Goal: Task Accomplishment & Management: Complete application form

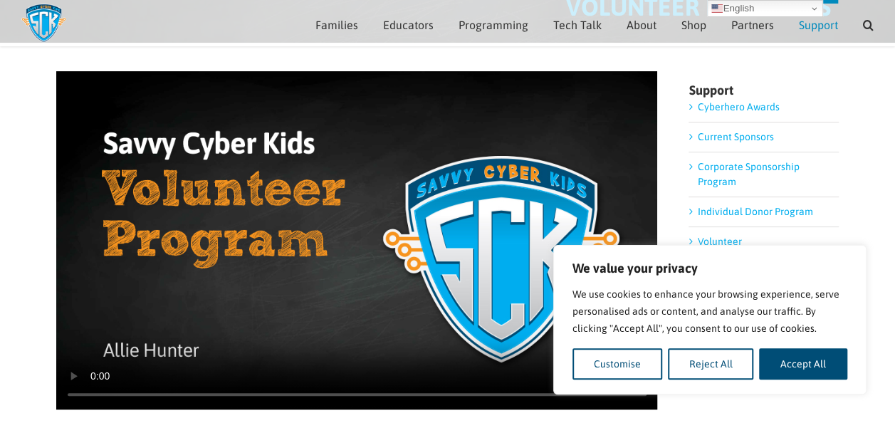
scroll to position [118, 0]
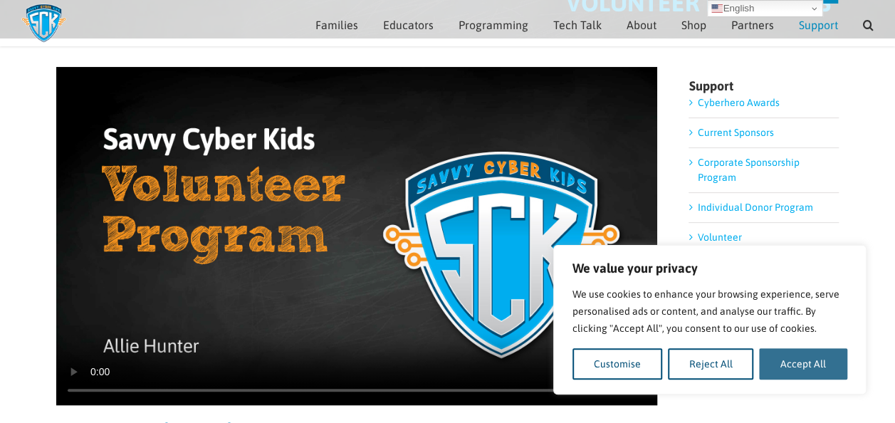
click at [786, 356] on button "Accept All" at bounding box center [803, 363] width 88 height 31
checkbox input "true"
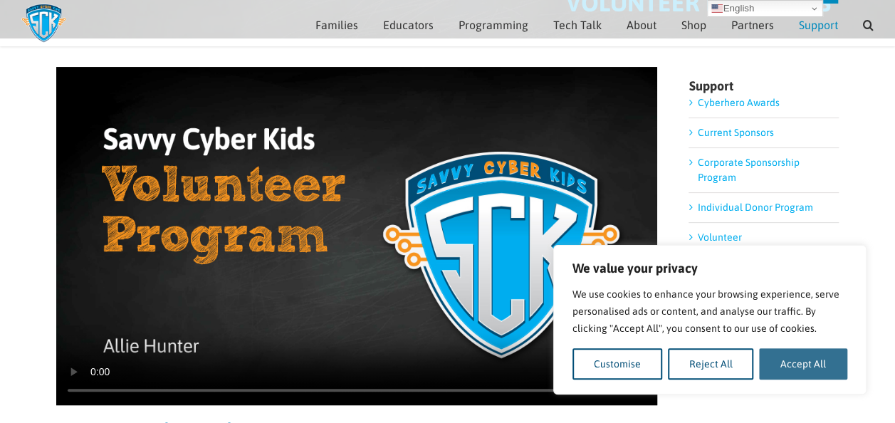
checkbox input "true"
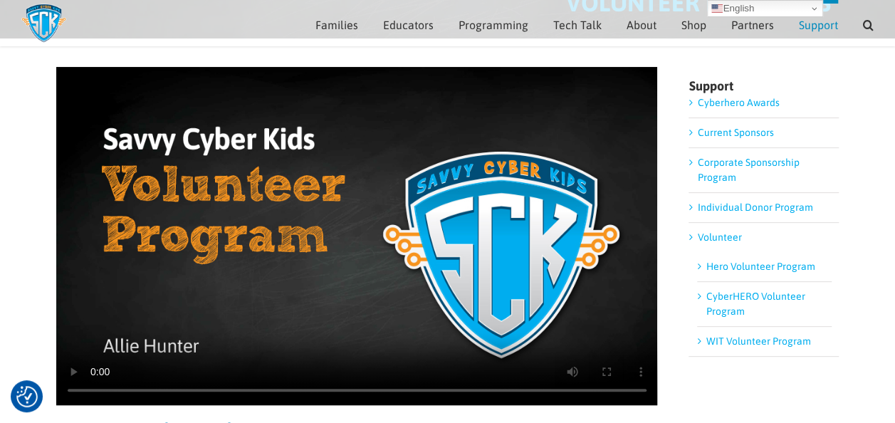
scroll to position [0, 0]
click at [774, 266] on link "Hero Volunteer Program" at bounding box center [760, 266] width 109 height 11
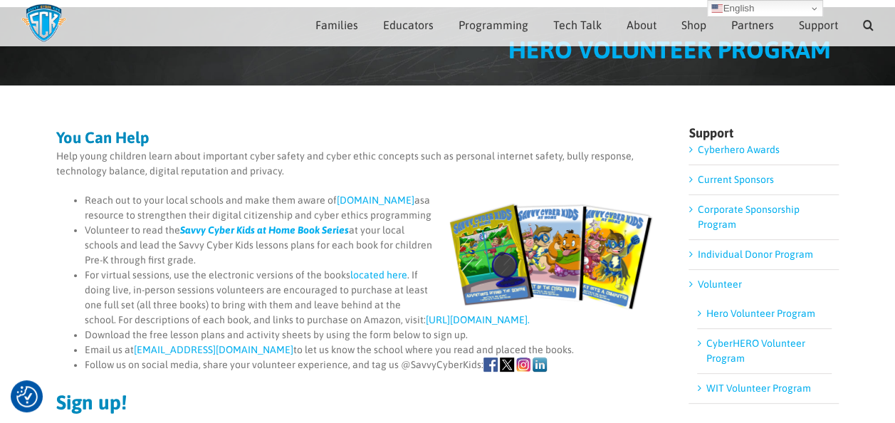
scroll to position [74, 0]
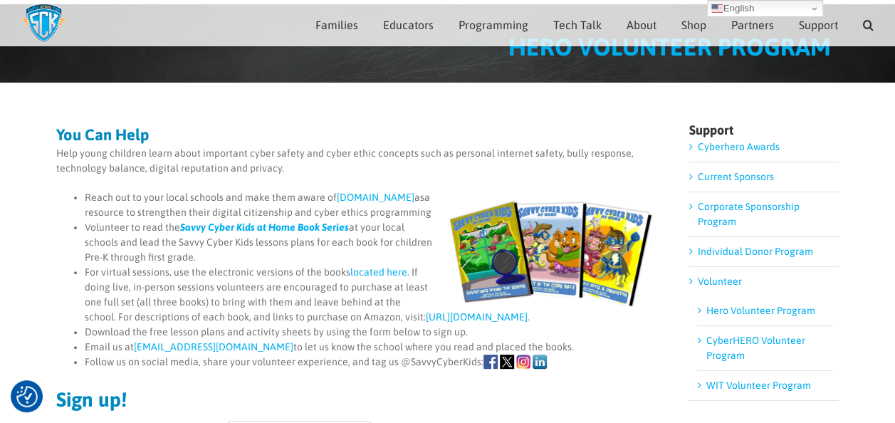
click at [723, 343] on link "CyberHERO Volunteer Program" at bounding box center [755, 348] width 99 height 26
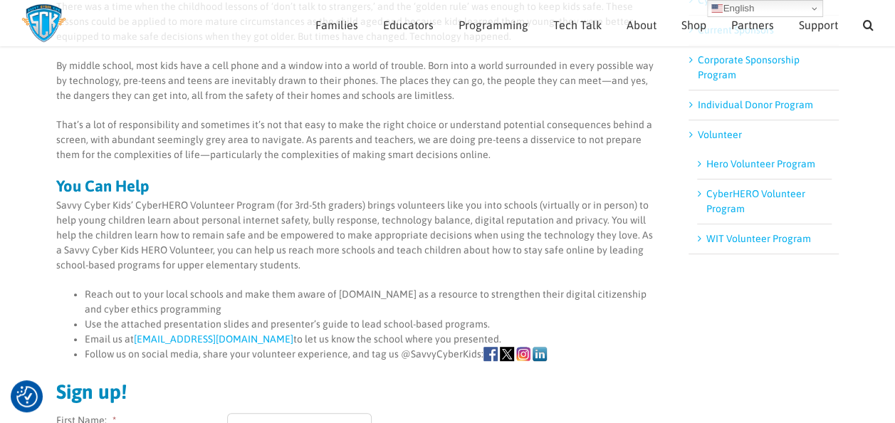
scroll to position [220, 0]
click at [786, 234] on link "WIT Volunteer Program" at bounding box center [758, 239] width 105 height 11
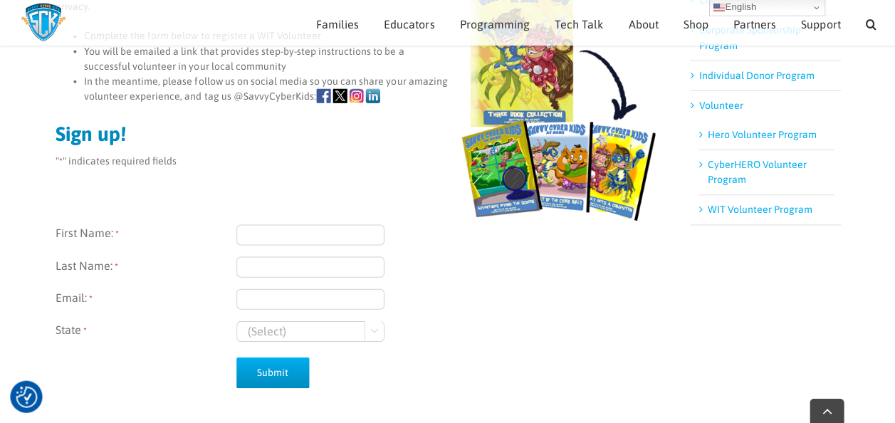
scroll to position [252, 0]
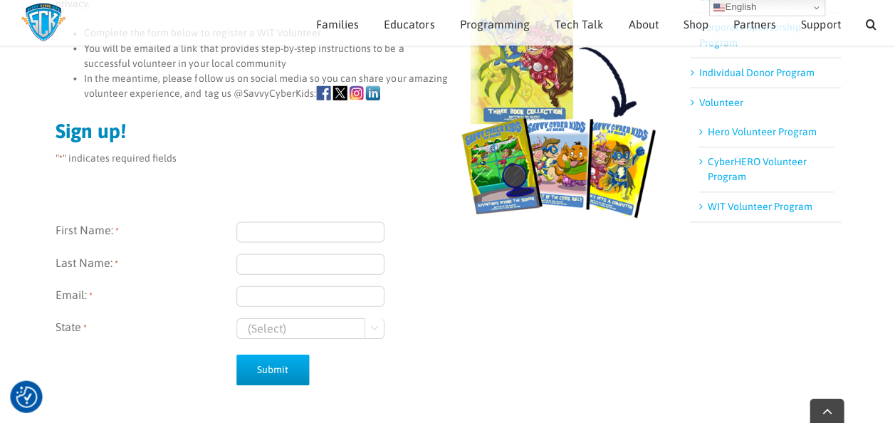
click at [287, 229] on input "First Name: *" at bounding box center [309, 232] width 147 height 21
type input "Sanjith"
type input "[PERSON_NAME]"
type input "[EMAIL_ADDRESS][PERSON_NAME][DOMAIN_NAME]"
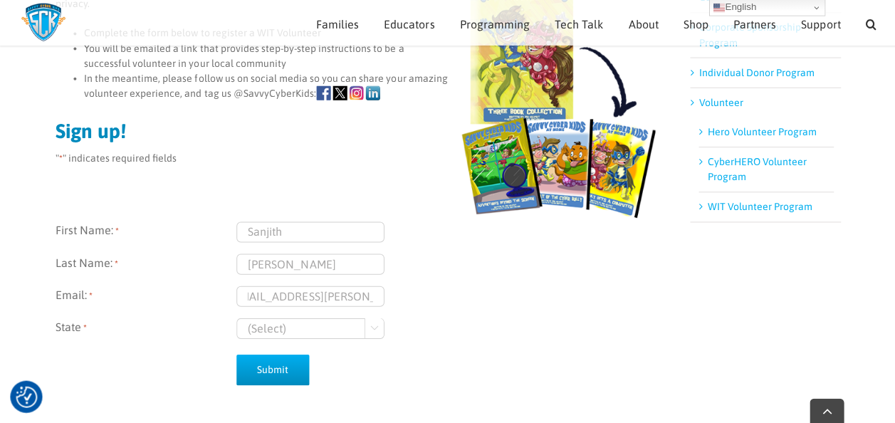
scroll to position [0, 0]
click at [291, 323] on select "(Select) [US_STATE] [US_STATE]" at bounding box center [309, 328] width 147 height 21
click at [416, 373] on div "Submit" at bounding box center [357, 367] width 602 height 49
click at [375, 325] on select "(Select) [US_STATE] [US_STATE]" at bounding box center [309, 328] width 147 height 21
click at [447, 325] on div "(Select) [US_STATE] [US_STATE] " at bounding box center [446, 328] width 421 height 21
